Goal: Find contact information: Find contact information

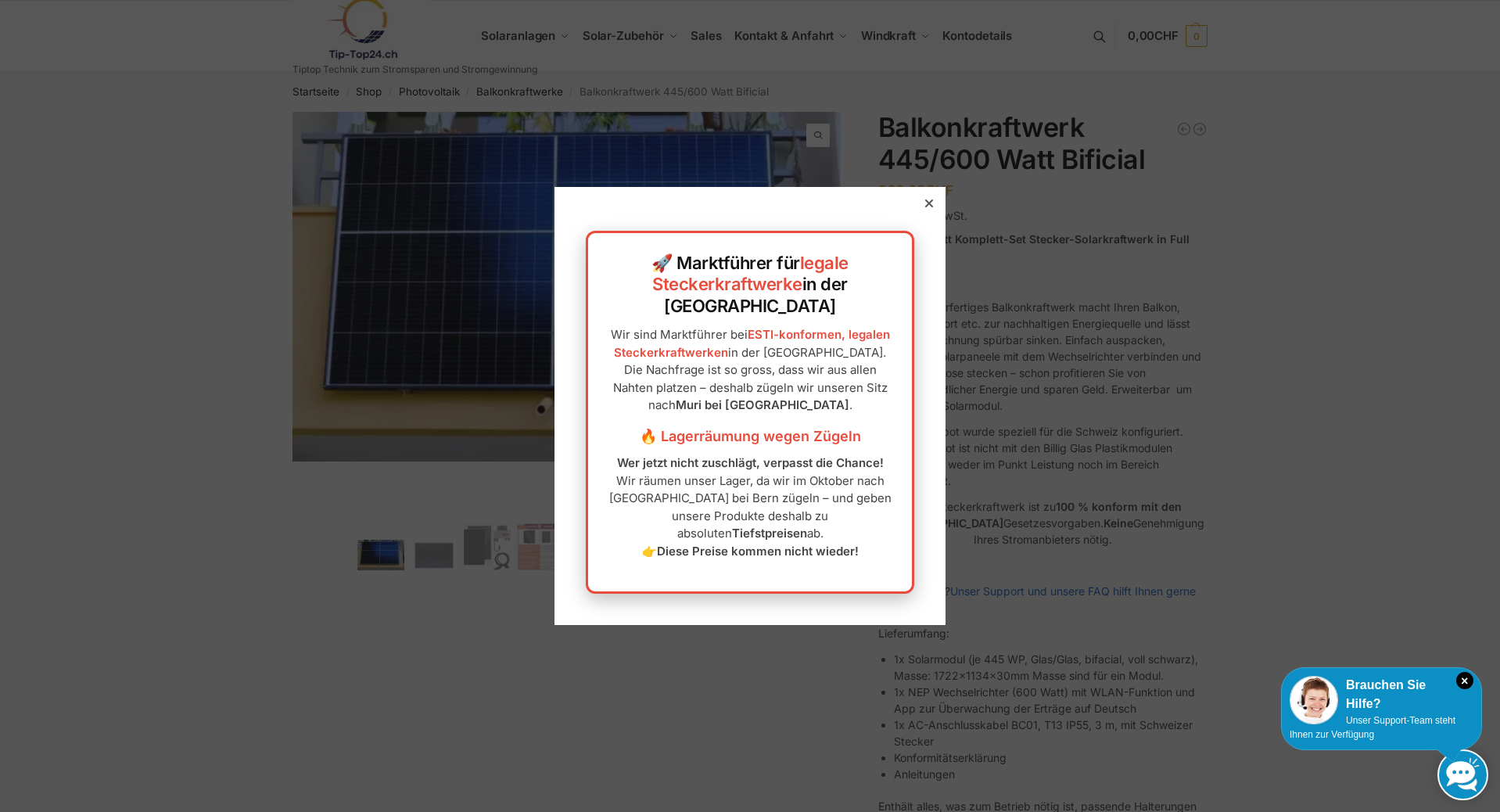
click at [925, 207] on icon at bounding box center [929, 203] width 8 height 8
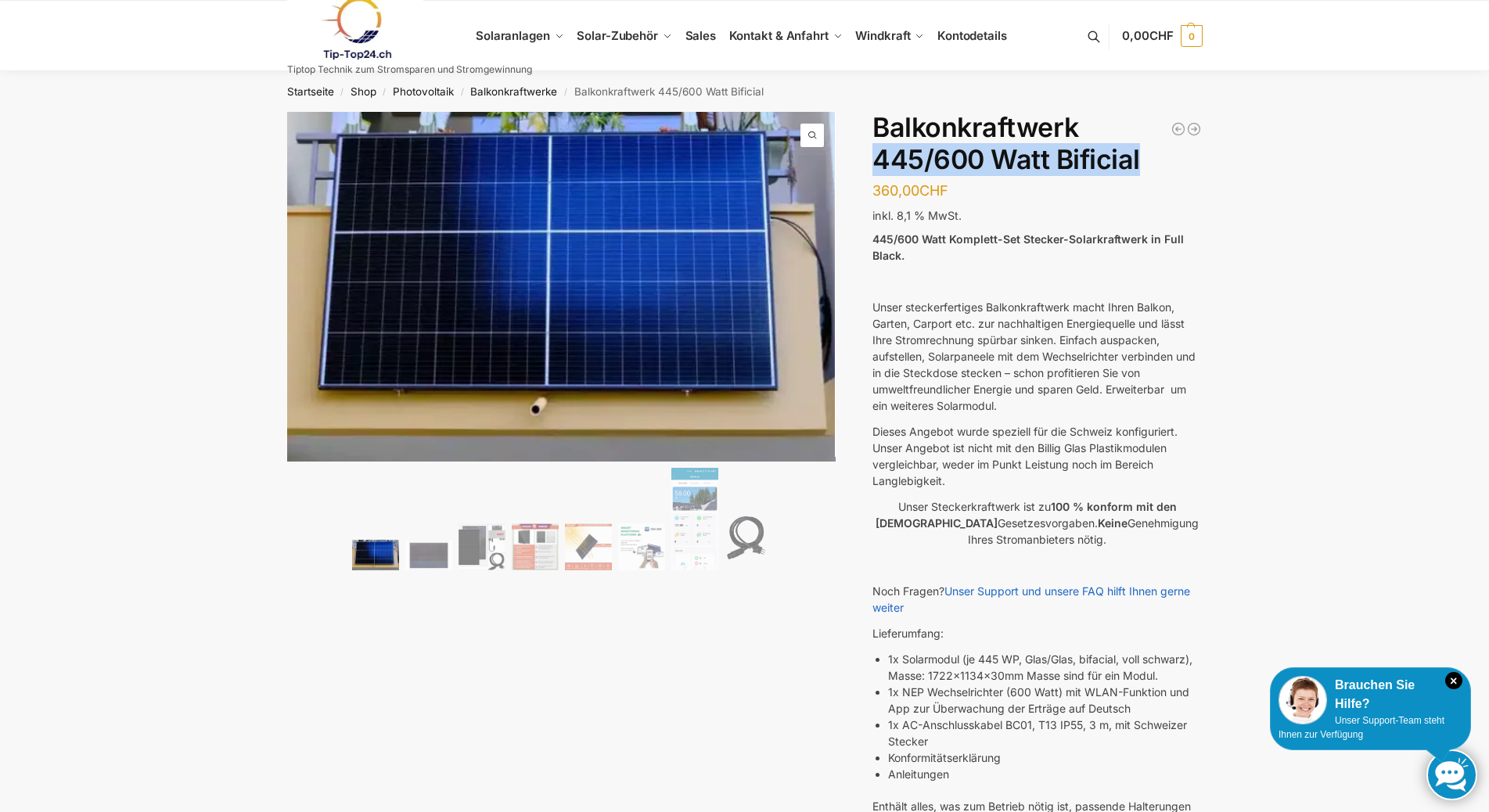
drag, startPoint x: 874, startPoint y: 157, endPoint x: 1147, endPoint y: 153, distance: 273.0
click at [1147, 153] on h1 "Balkonkraftwerk 445/600 Watt Bificial" at bounding box center [1037, 143] width 330 height 64
copy h1 "445/600 Watt Bificial"
click at [552, 556] on img at bounding box center [535, 547] width 47 height 47
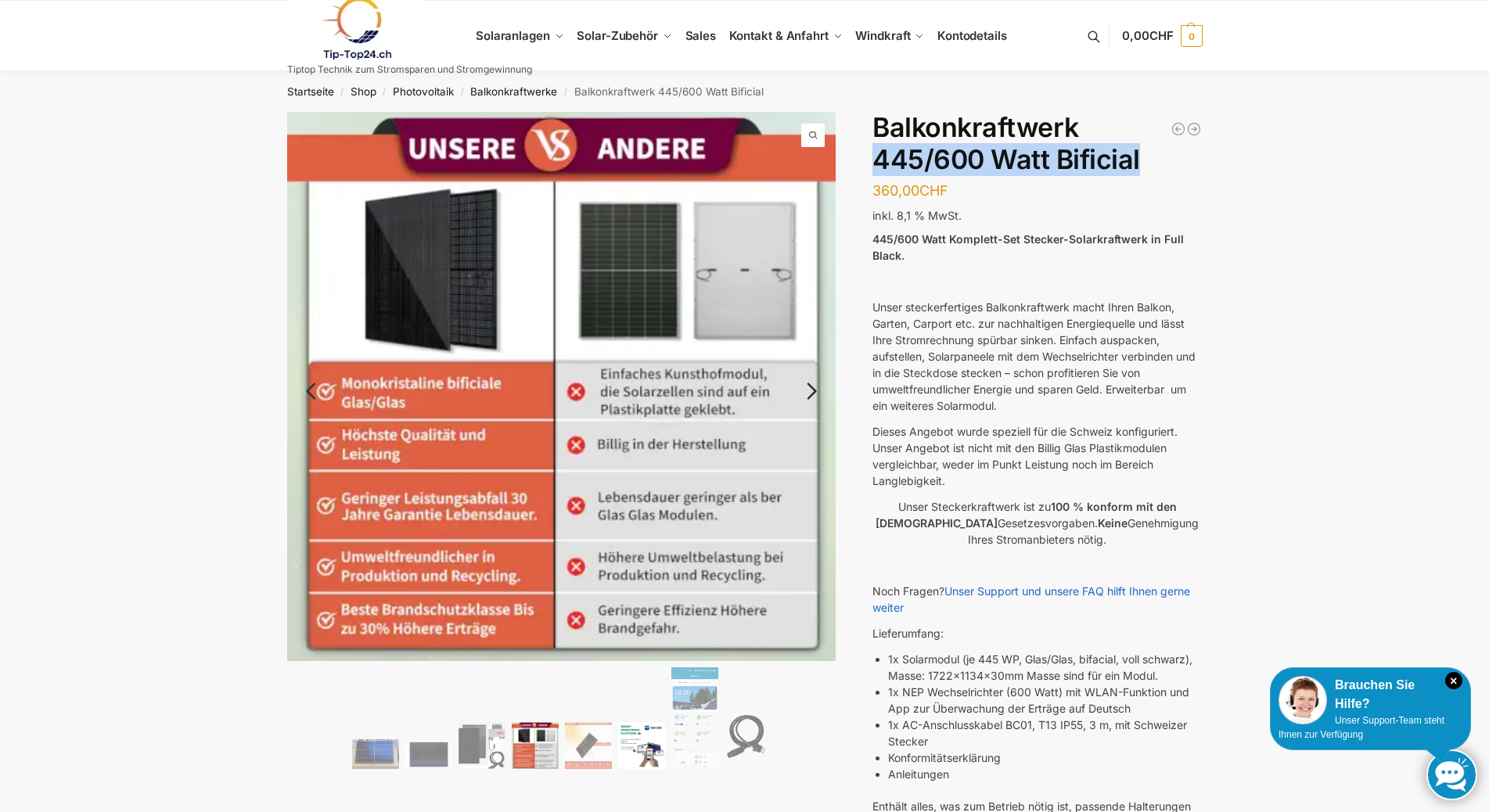
click at [642, 740] on img at bounding box center [642, 745] width 47 height 47
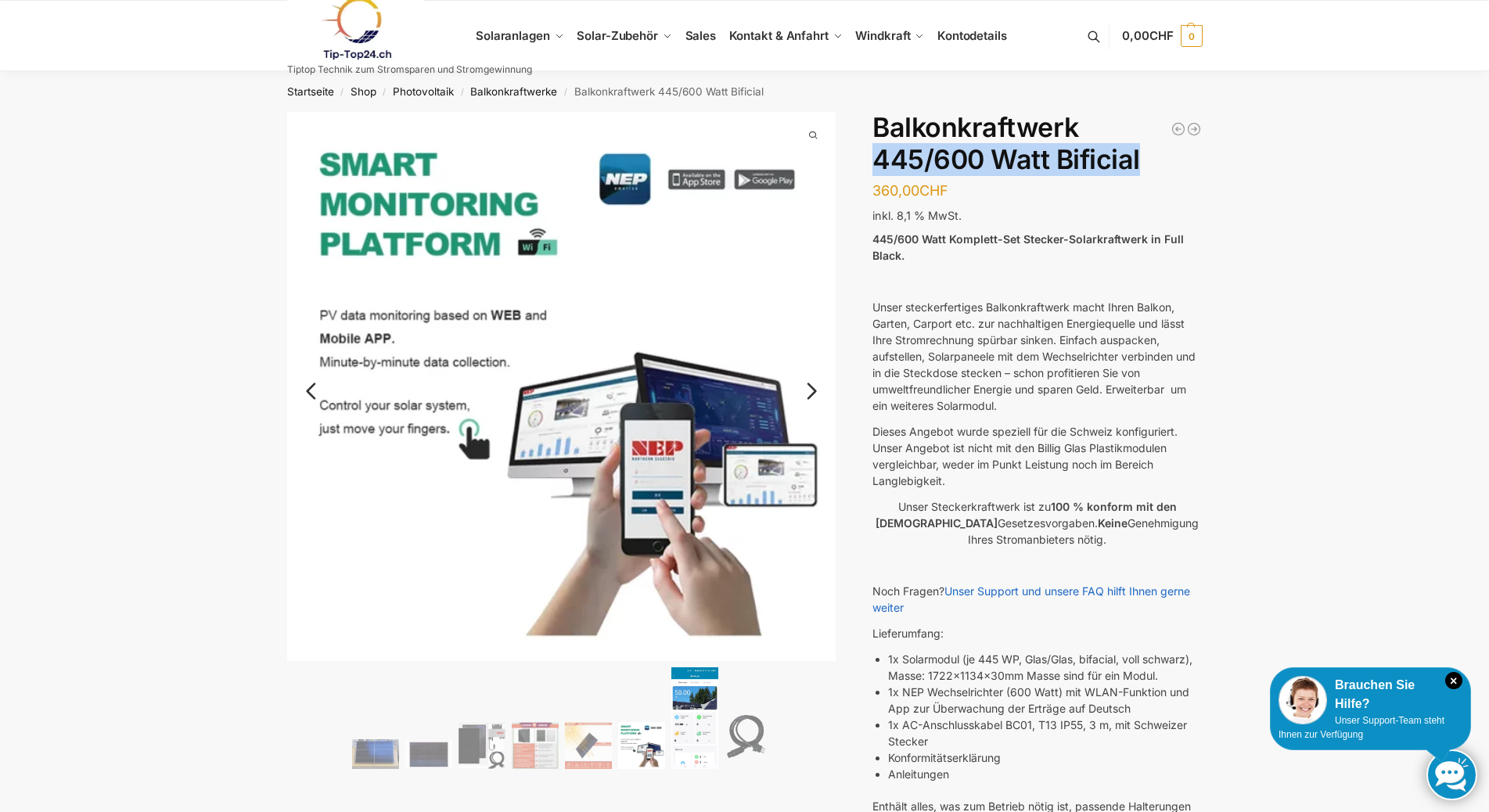
click at [693, 725] on img at bounding box center [695, 718] width 47 height 102
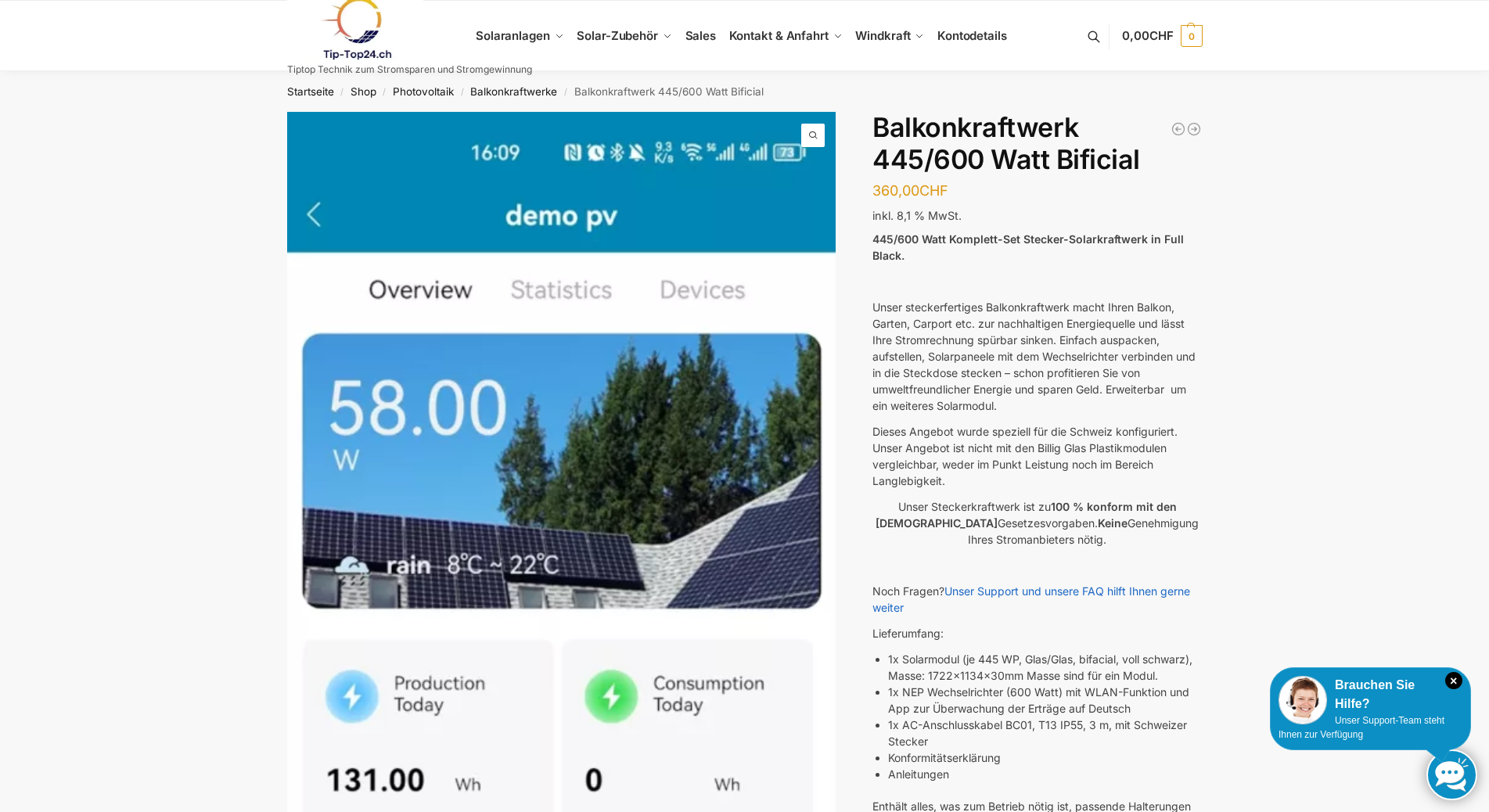
click at [871, 156] on div "🔍 Previous Next Beschreibung Zusätzliche Informationen 360,00 CHF In den Warenk…" at bounding box center [744, 776] width 981 height 1329
drag, startPoint x: 877, startPoint y: 155, endPoint x: 1148, endPoint y: 155, distance: 271.0
click at [1148, 155] on h1 "Balkonkraftwerk 445/600 Watt Bificial" at bounding box center [1037, 143] width 330 height 64
copy h1 "445/600 Watt Bificial"
click at [869, 189] on div "🔍 Previous Next Beschreibung Zusätzliche Informationen 360,00 CHF In den Warenk…" at bounding box center [744, 776] width 981 height 1329
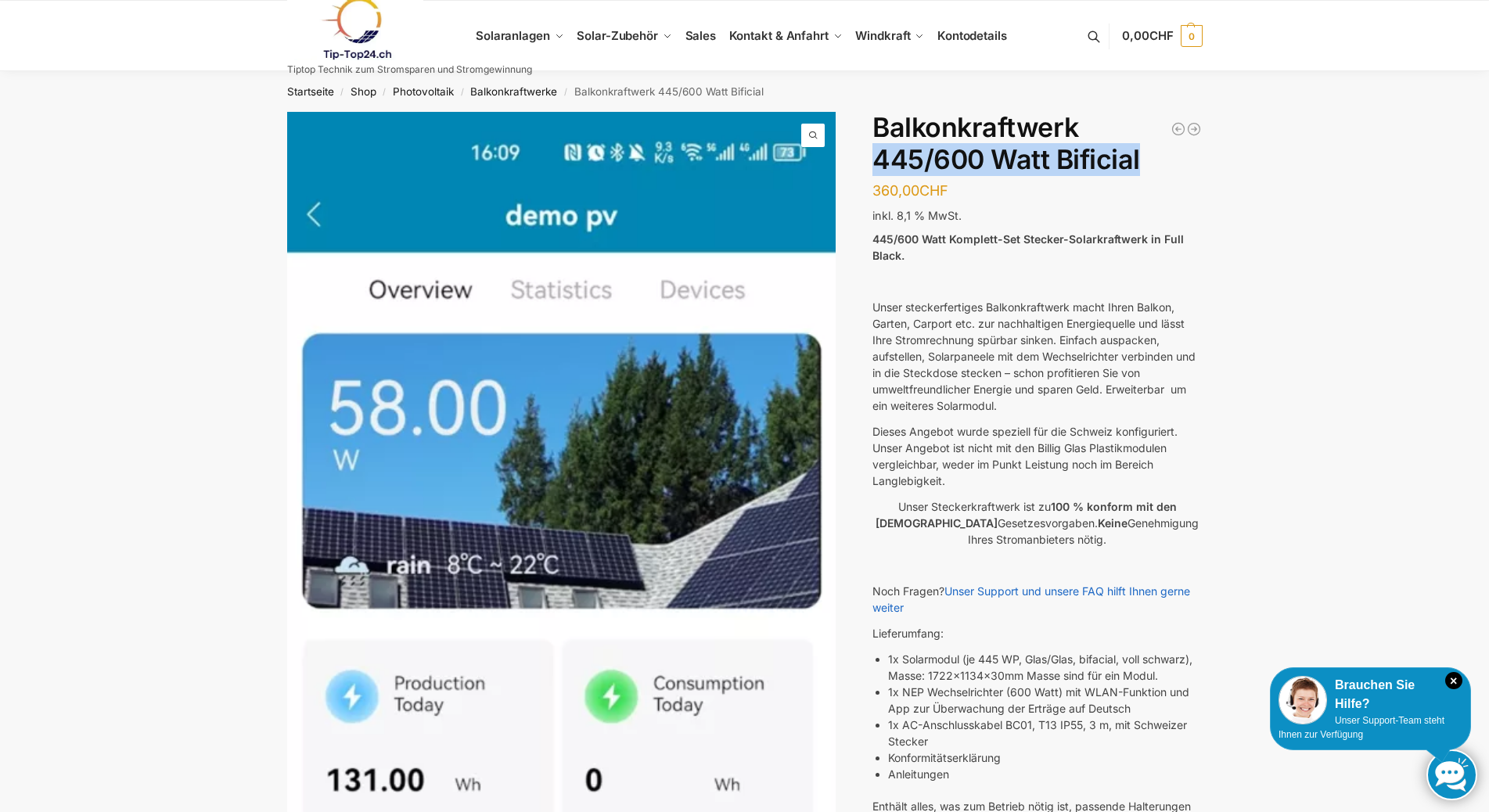
drag, startPoint x: 875, startPoint y: 159, endPoint x: 1160, endPoint y: 144, distance: 285.4
click at [1160, 144] on h1 "Balkonkraftwerk 445/600 Watt Bificial" at bounding box center [1037, 143] width 330 height 64
copy h1 "445/600 Watt Bificial"
click at [328, 52] on img at bounding box center [355, 28] width 137 height 63
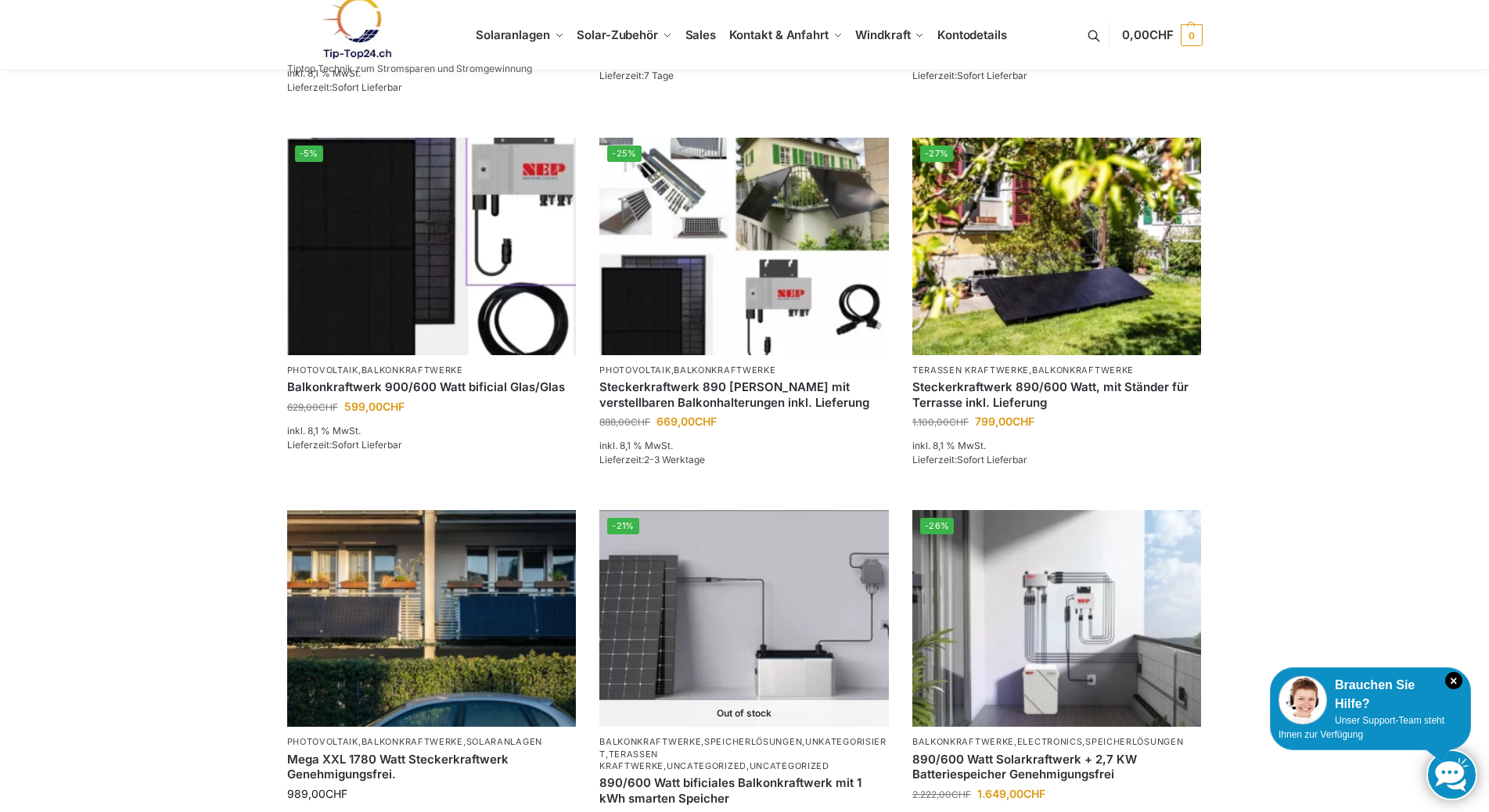
scroll to position [1673, 0]
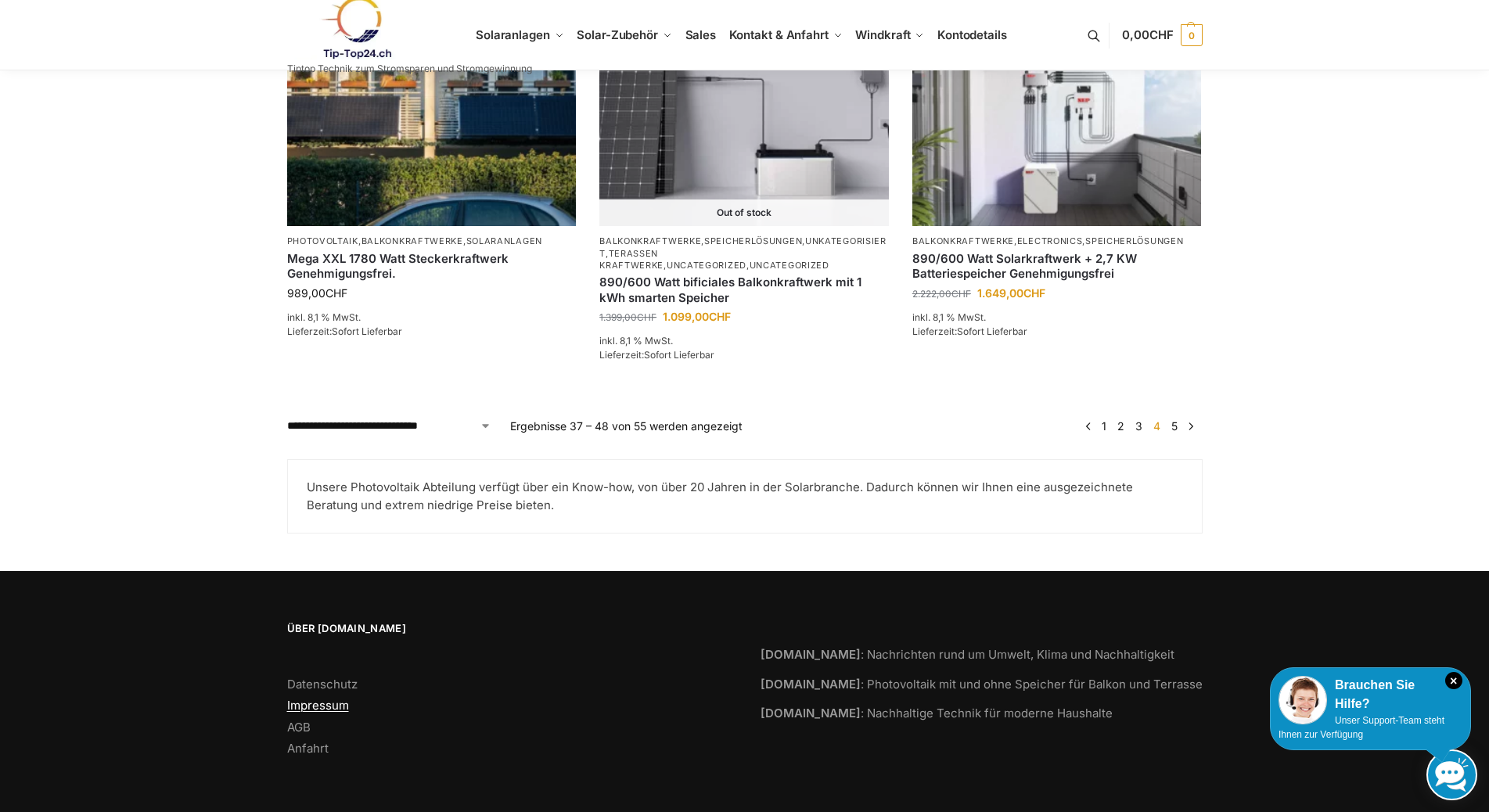
click at [302, 699] on link "Impressum" at bounding box center [318, 704] width 62 height 15
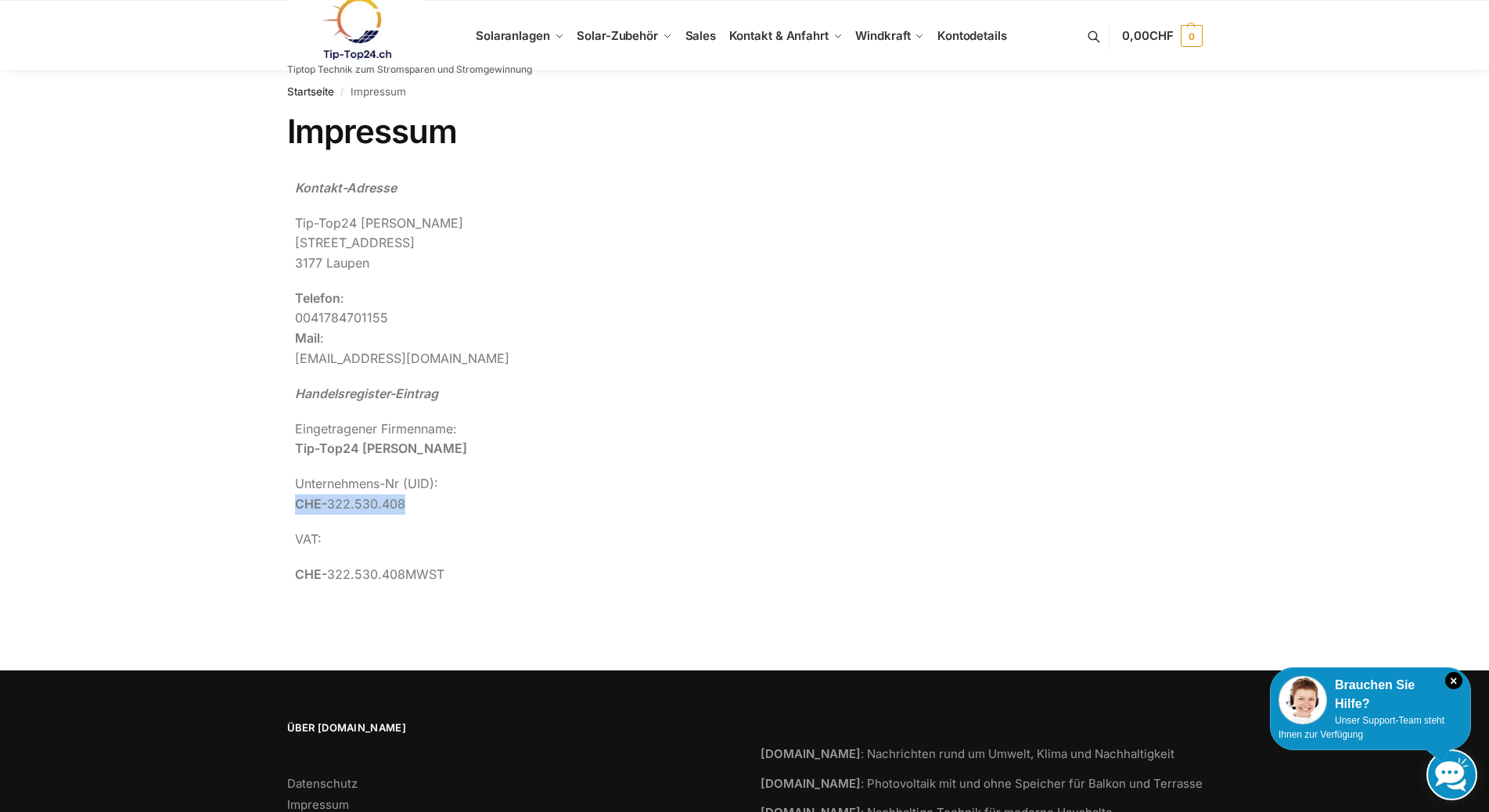
drag, startPoint x: 410, startPoint y: 502, endPoint x: 294, endPoint y: 511, distance: 116.3
click at [294, 511] on div "Kontakt-Adresse Tip-Top24 Rupert Spoddig Krankenhausweg 14 3177 Laupen Telefon …" at bounding box center [744, 389] width 915 height 437
copy p "CHE- 322.530.408"
